Goal: Complete application form

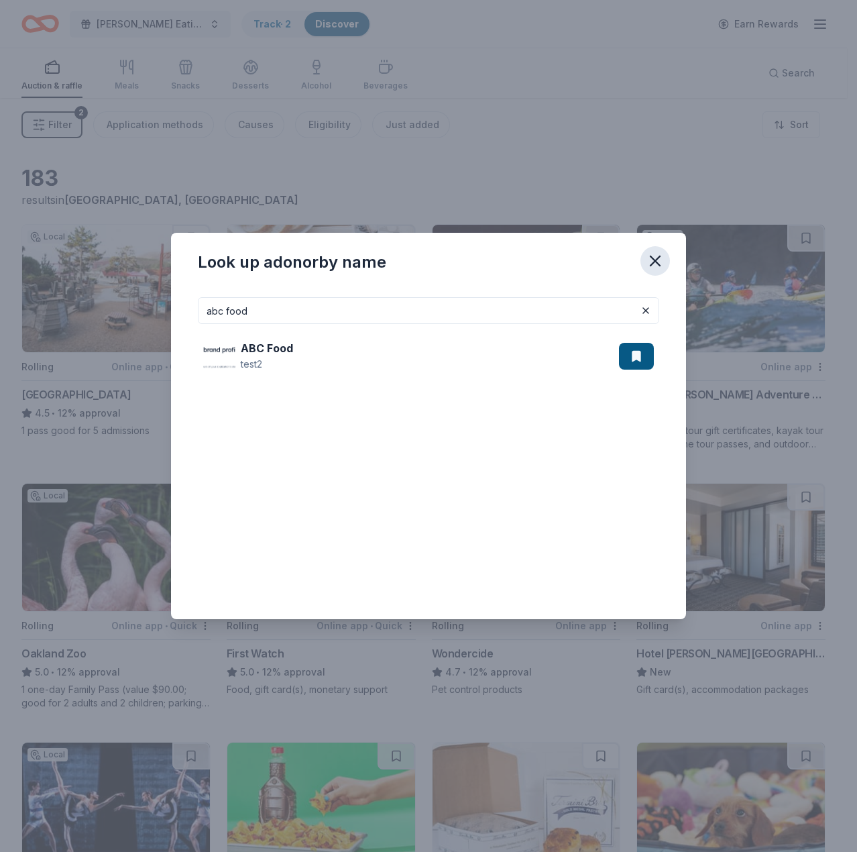
click at [651, 259] on icon "button" at bounding box center [655, 260] width 19 height 19
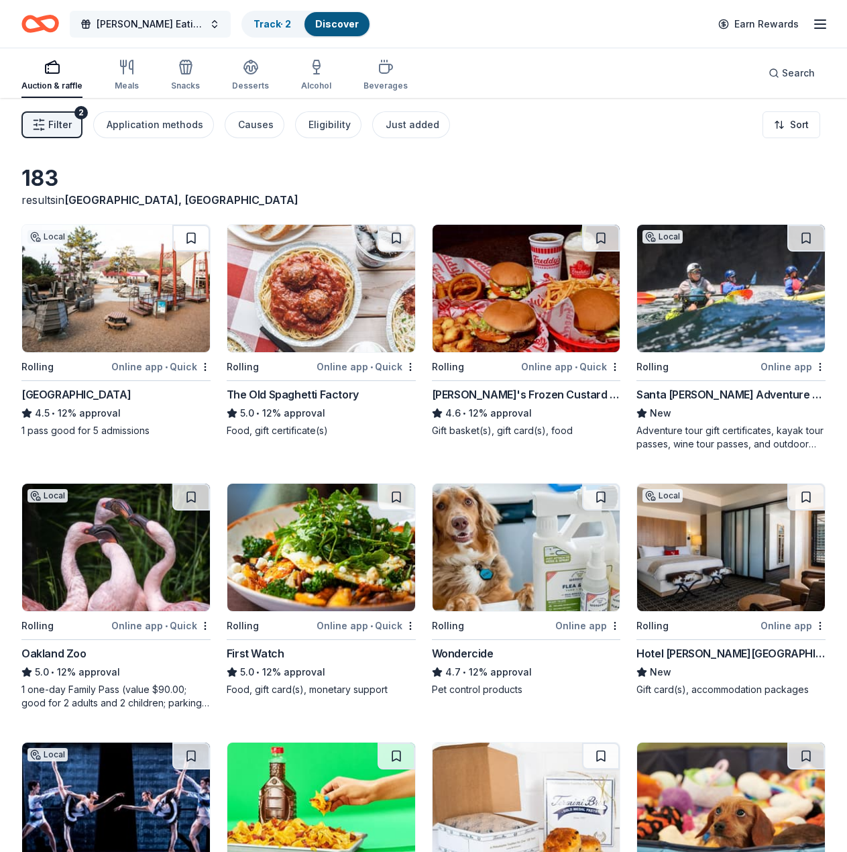
click at [186, 31] on span "Ding Dong Eating Contest 28" at bounding box center [150, 24] width 107 height 16
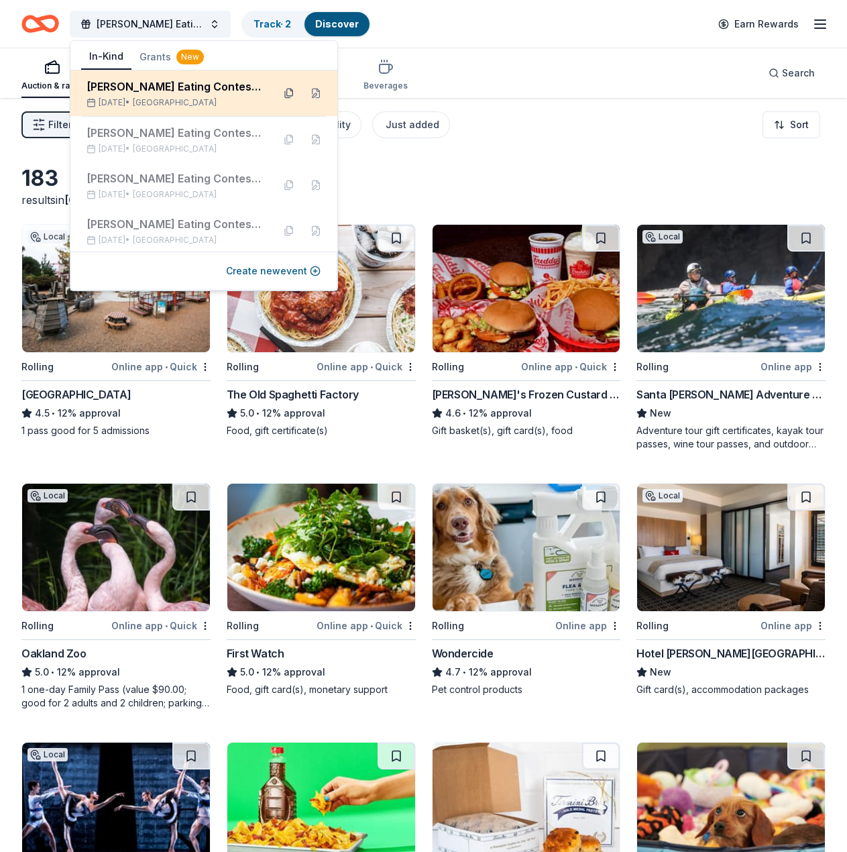
click at [282, 93] on button at bounding box center [288, 92] width 21 height 21
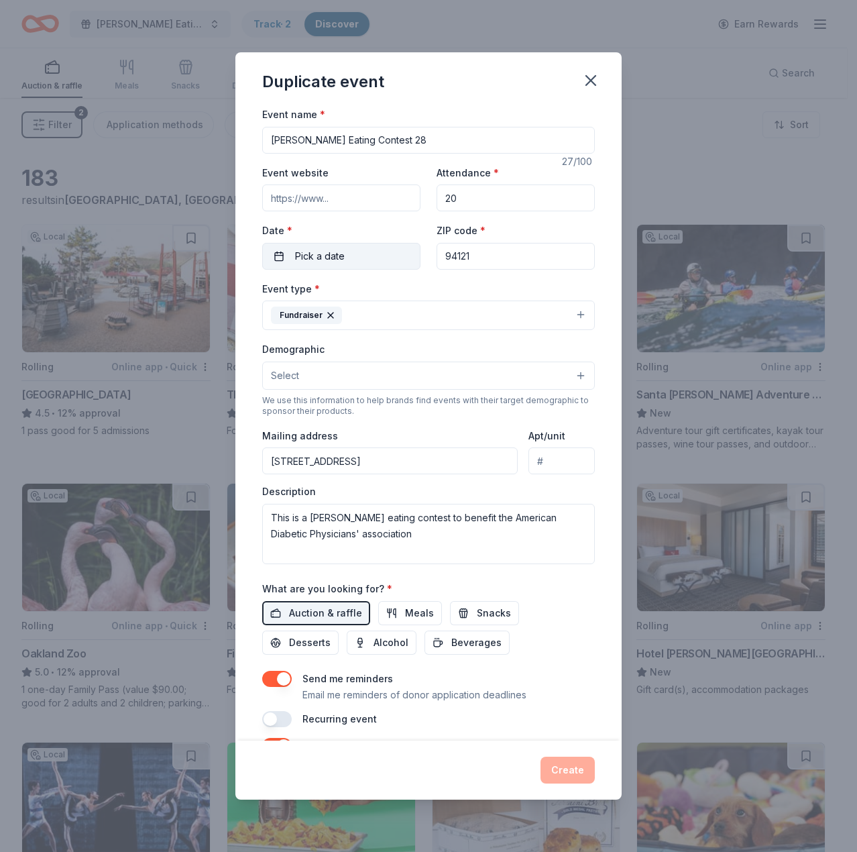
click at [347, 249] on button "Pick a date" at bounding box center [341, 256] width 158 height 27
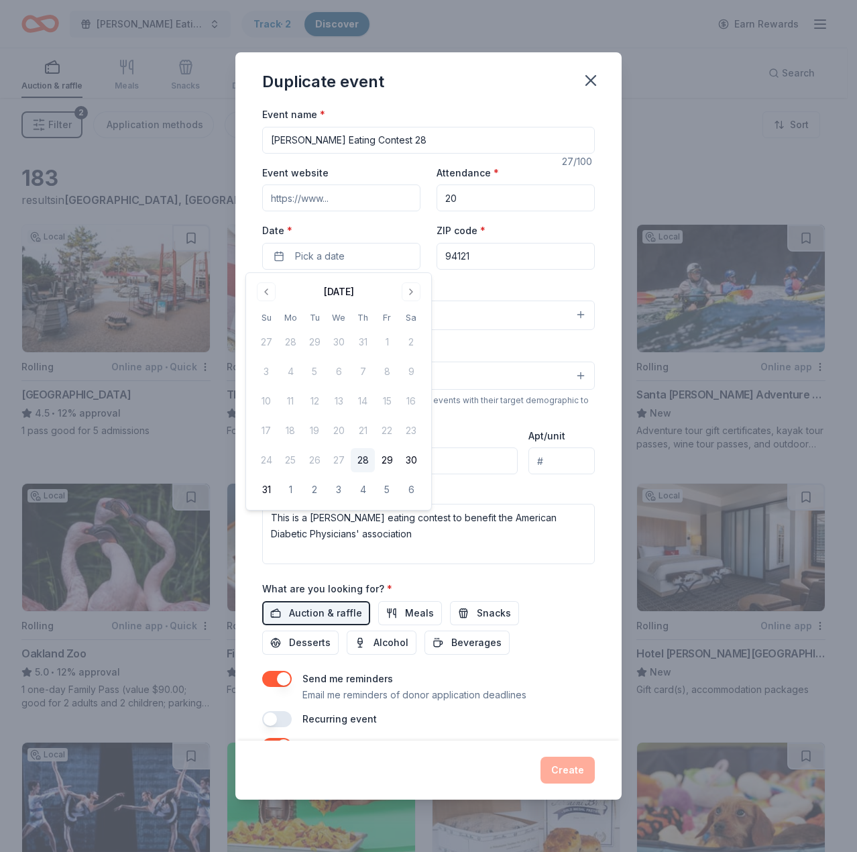
click at [366, 460] on button "28" at bounding box center [363, 460] width 24 height 24
click at [422, 137] on input "Ding Dong Eating Contest 28" at bounding box center [428, 140] width 333 height 27
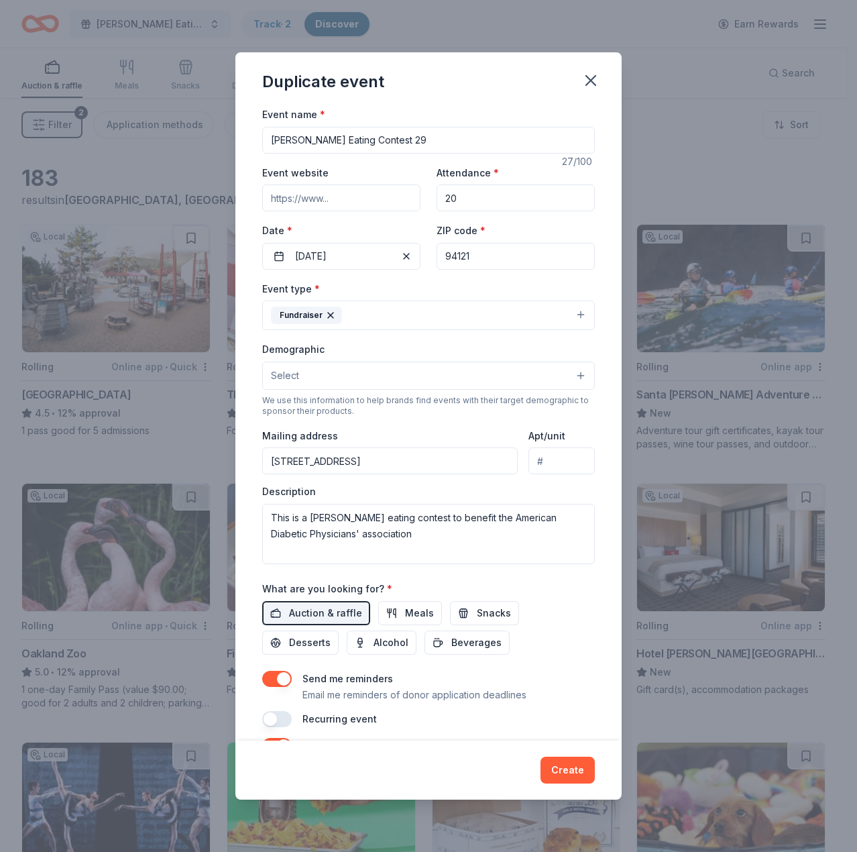
scroll to position [156, 0]
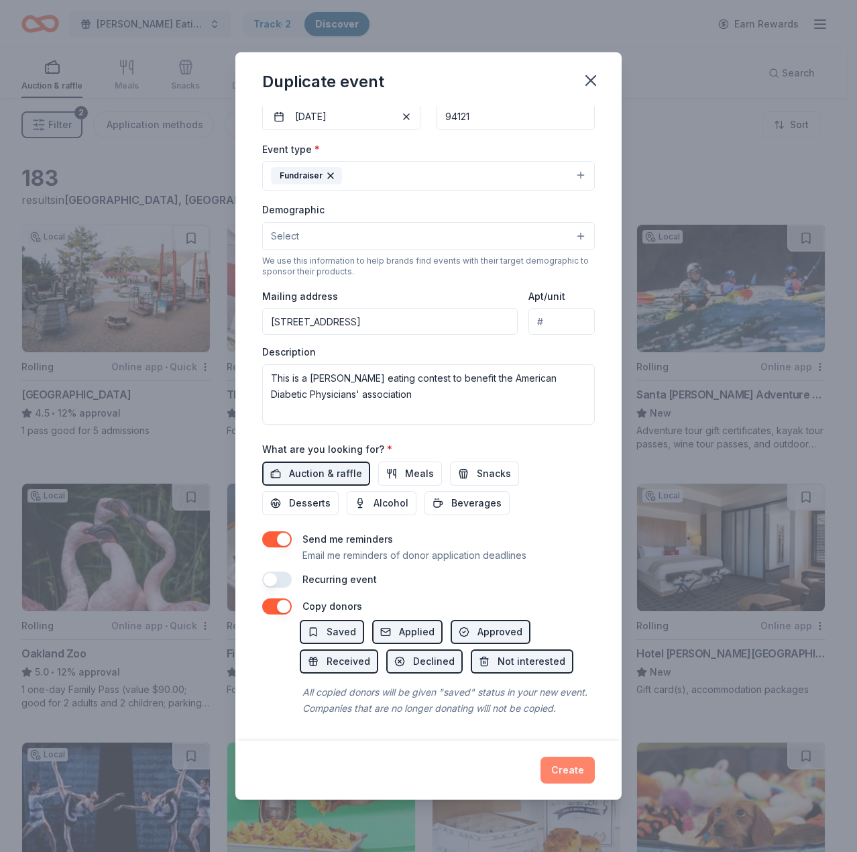
type input "Ding Dong Eating Contest 29"
click at [559, 762] on button "Create" at bounding box center [567, 769] width 54 height 27
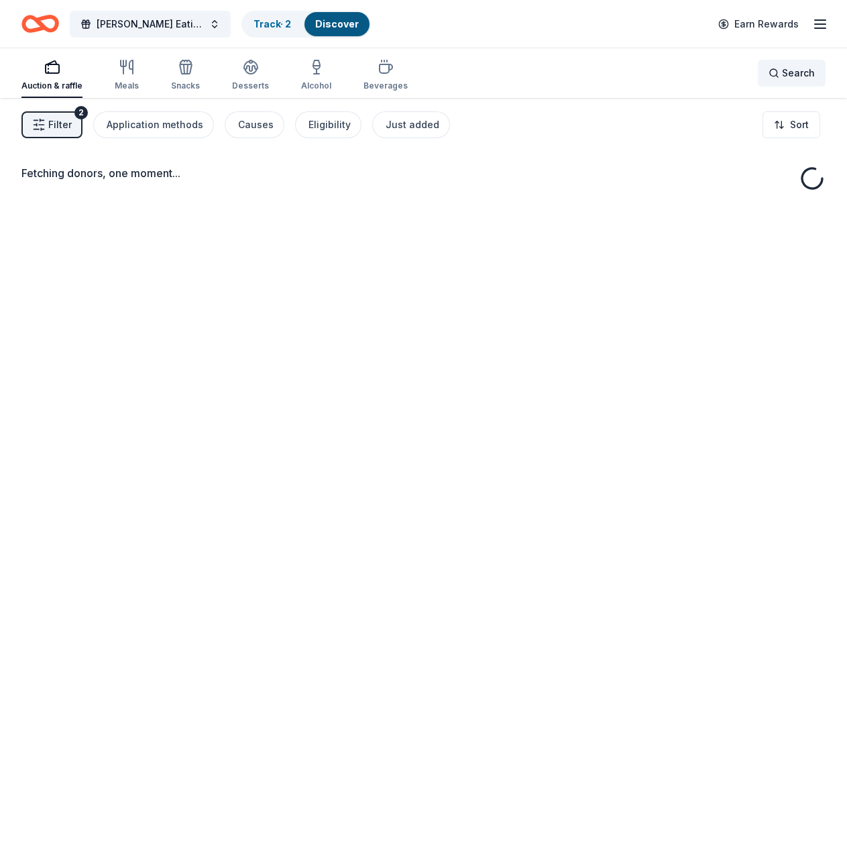
click at [782, 72] on div "Search" at bounding box center [791, 73] width 46 height 16
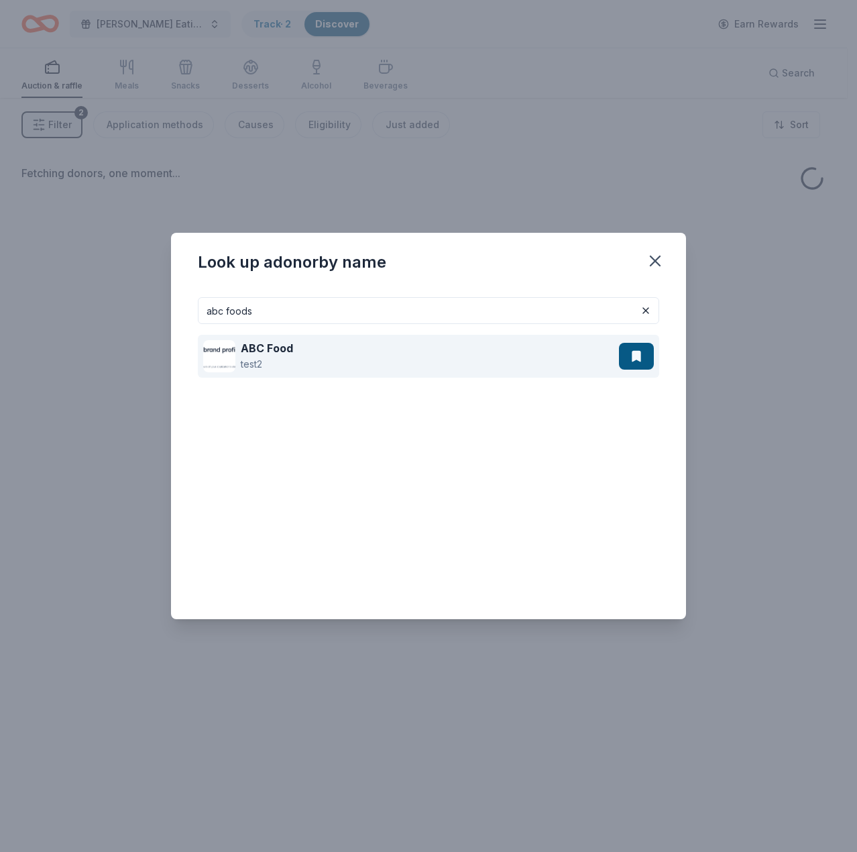
type input "abc foods"
click at [432, 356] on div "ABC Food test2" at bounding box center [411, 356] width 416 height 43
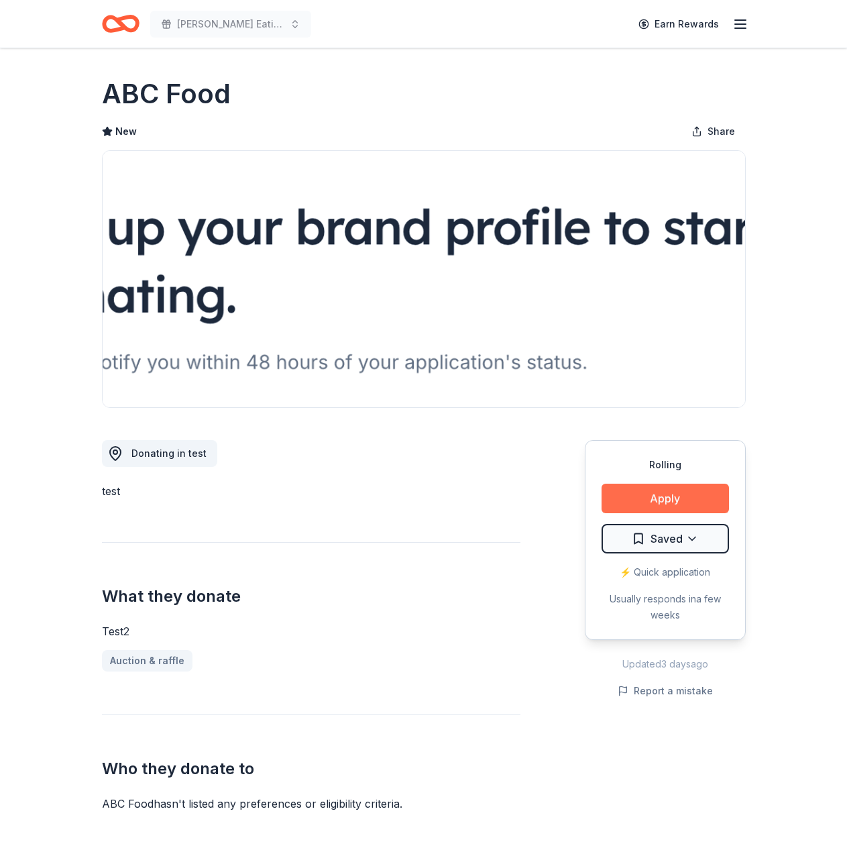
click at [626, 502] on button "Apply" at bounding box center [664, 498] width 127 height 30
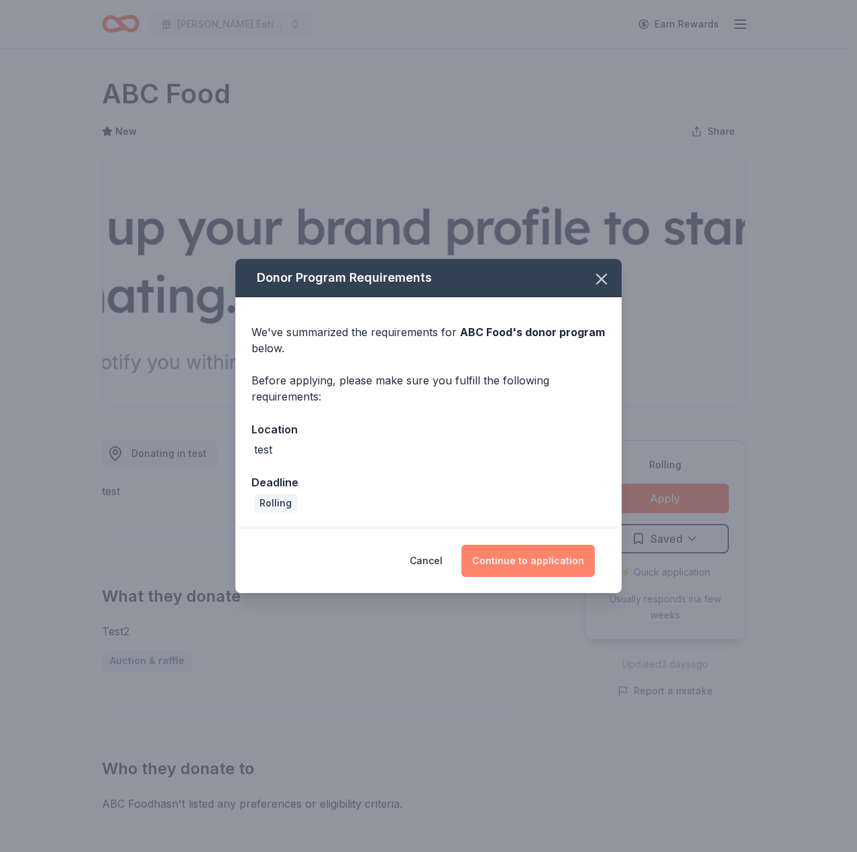
click at [567, 559] on button "Continue to application" at bounding box center [527, 560] width 133 height 32
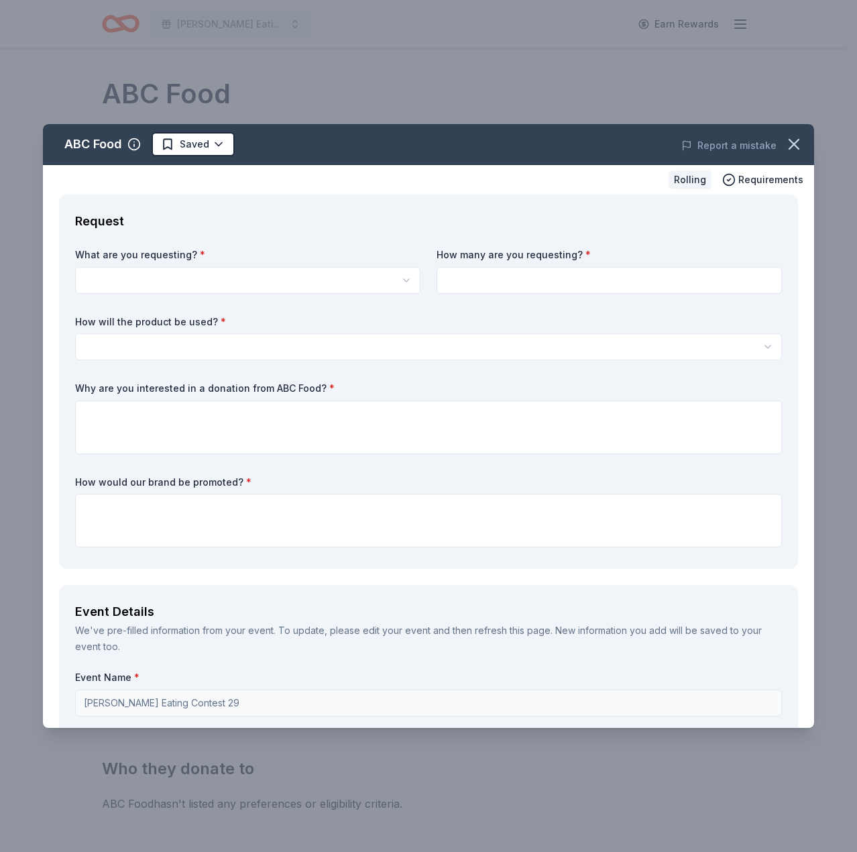
click at [249, 279] on html "Ding Dong Eating Contest 29 Earn Rewards Rolling Share ABC Food New Share Donat…" at bounding box center [428, 426] width 857 height 852
select select "test2"
click at [493, 279] on input at bounding box center [608, 280] width 345 height 27
type input "1"
click at [430, 341] on html "Ding Dong Eating Contest 29 Earn Rewards Rolling Share ABC Food New Share Donat…" at bounding box center [428, 426] width 857 height 852
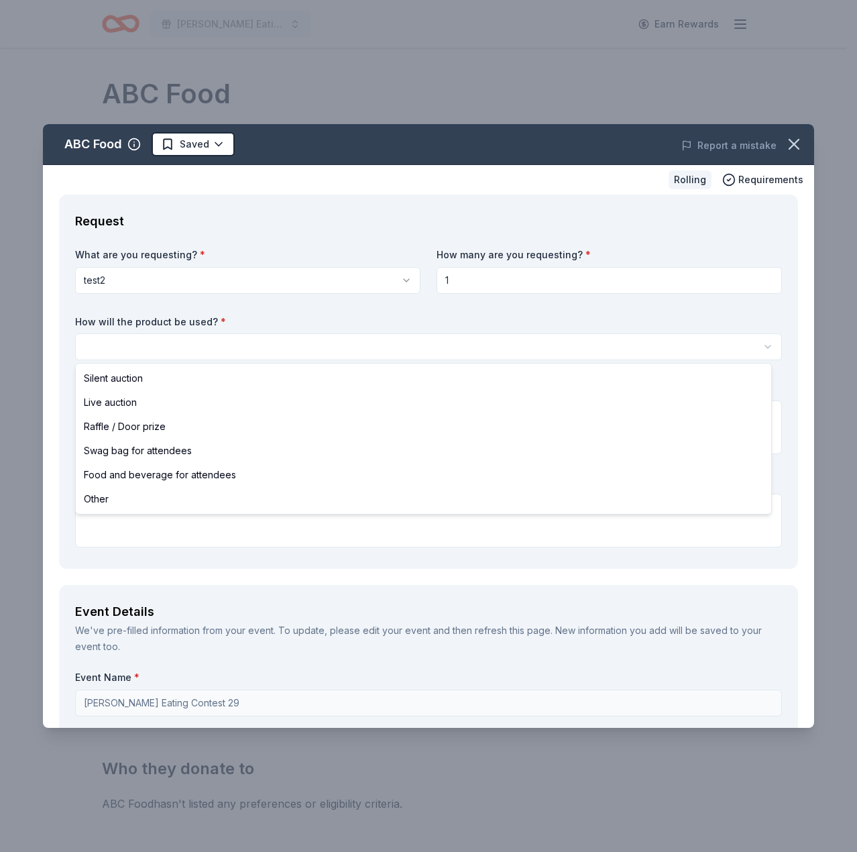
select select "liveAuction"
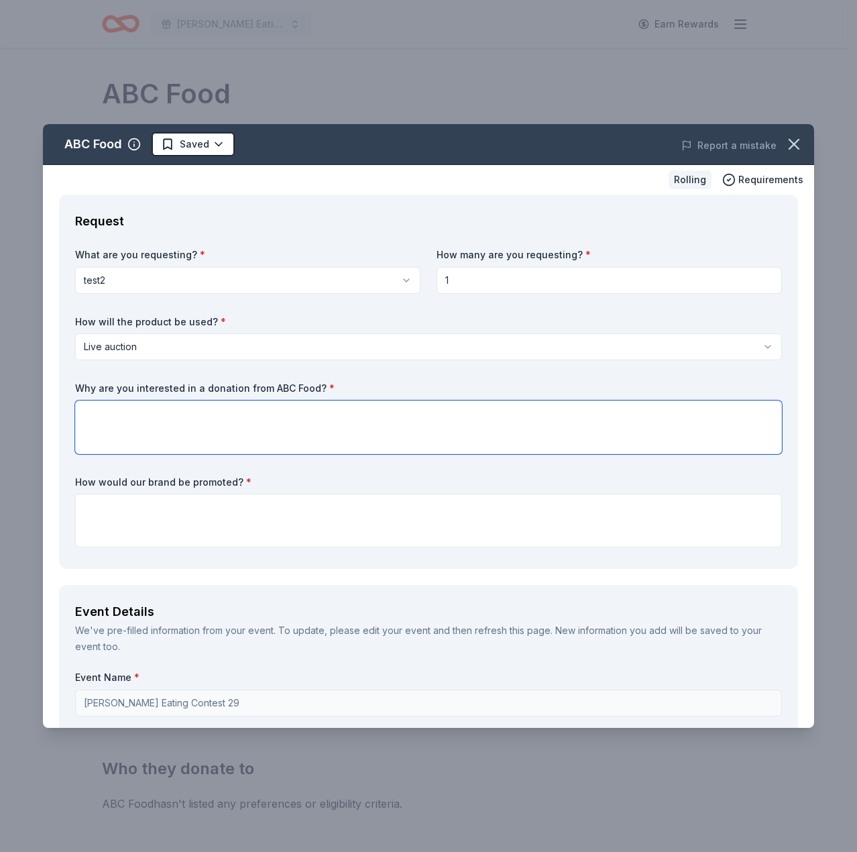
click at [426, 421] on textarea at bounding box center [428, 427] width 707 height 54
type textarea "a"
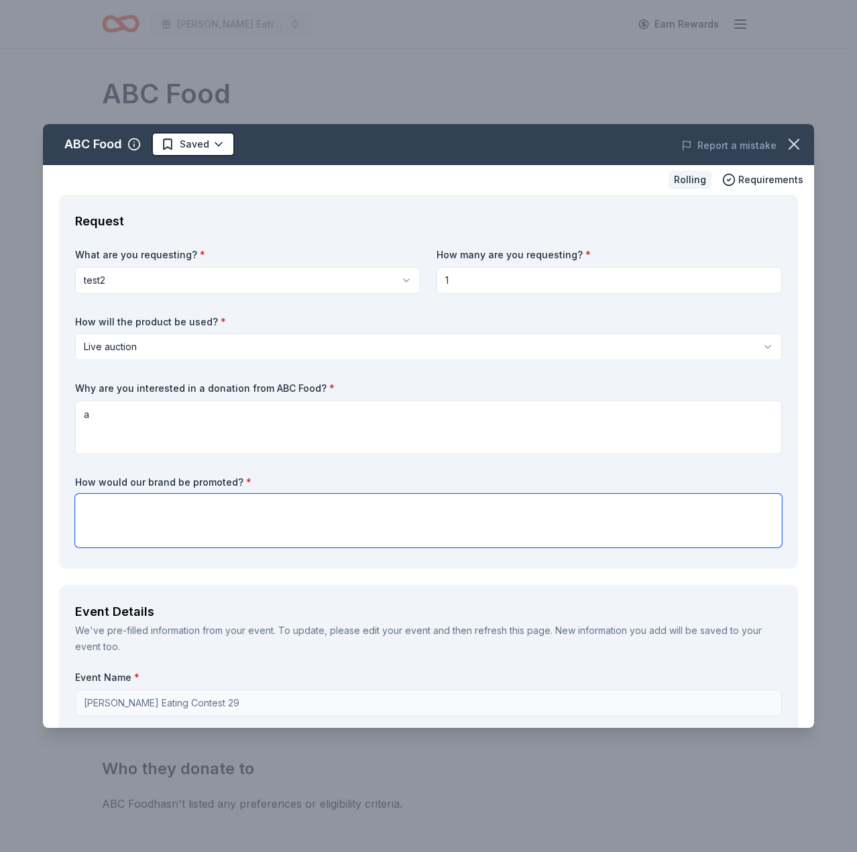
click at [403, 525] on textarea at bounding box center [428, 520] width 707 height 54
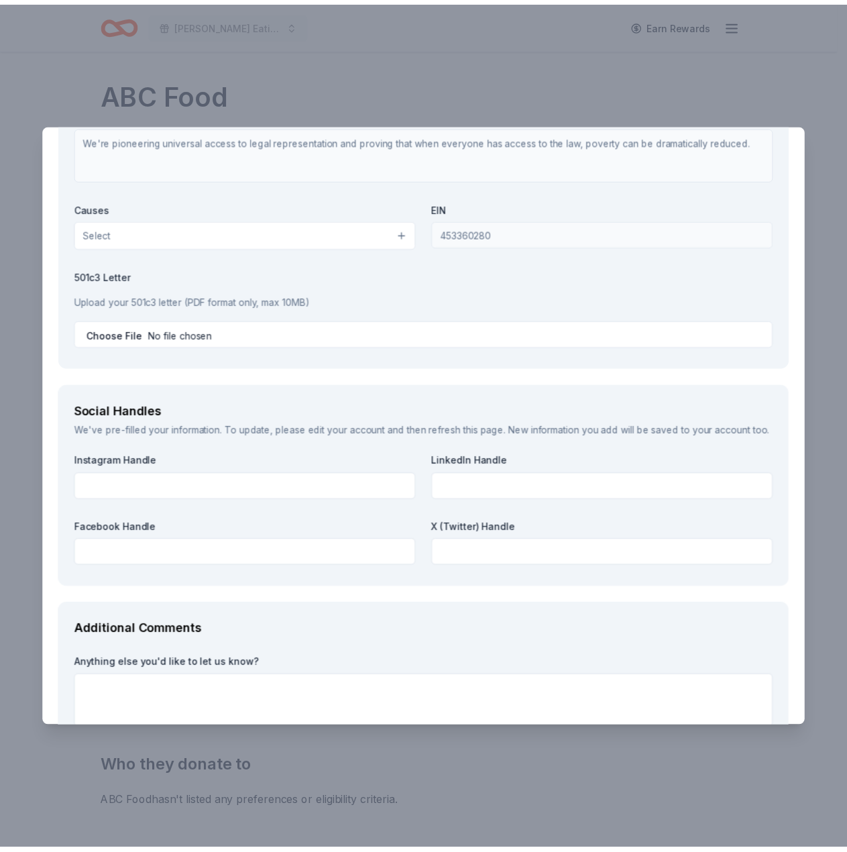
scroll to position [1440, 0]
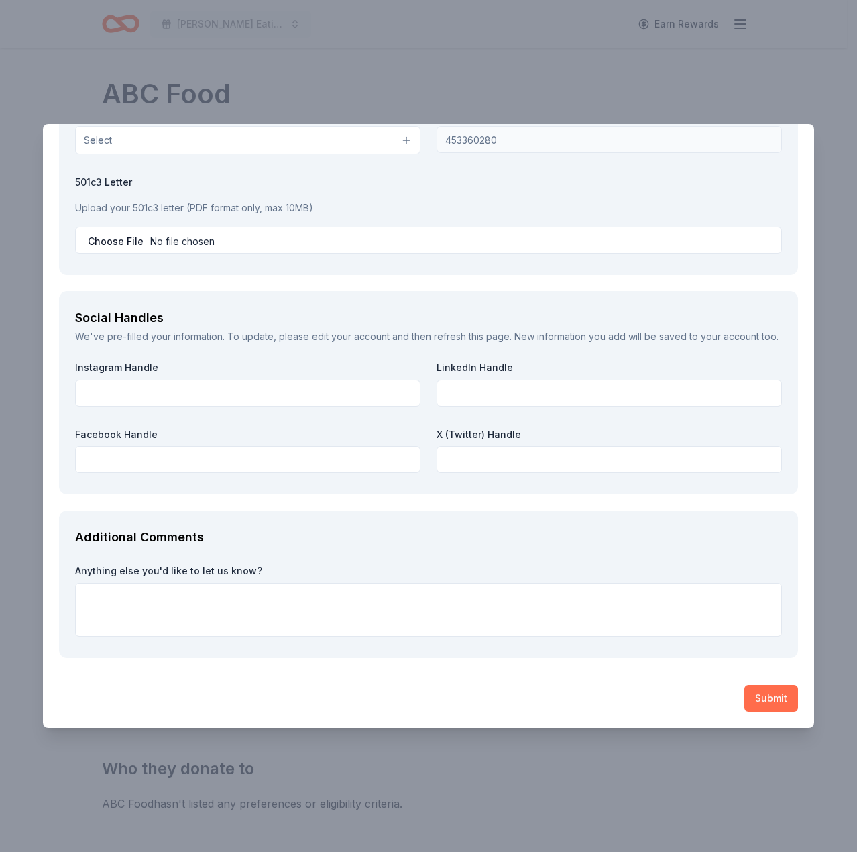
type textarea "a"
click at [754, 691] on button "Submit" at bounding box center [771, 698] width 54 height 27
